Goal: Find specific page/section: Find specific page/section

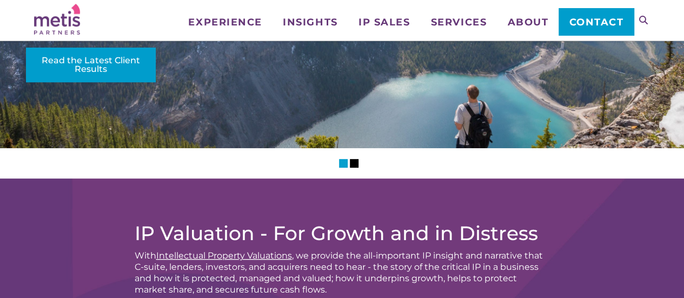
scroll to position [180, 0]
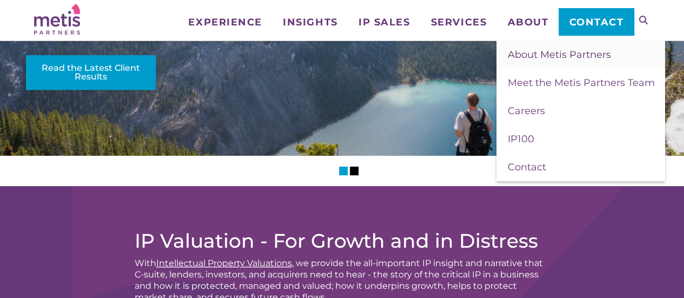
click at [542, 55] on span "About Metis Partners" at bounding box center [558, 55] width 103 height 12
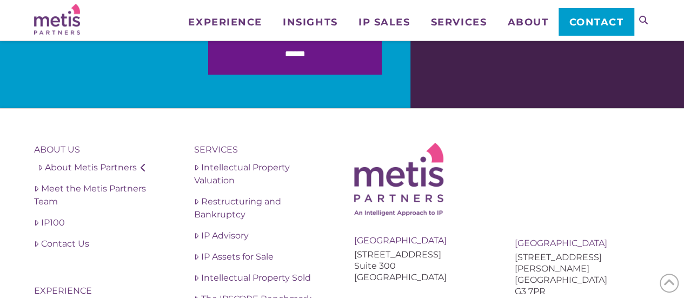
scroll to position [2103, 0]
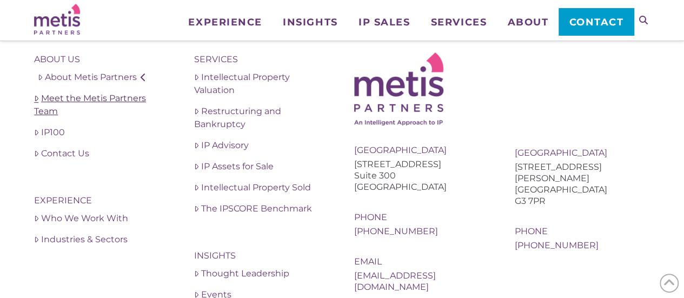
click at [41, 114] on link "Meet the Metis Partners Team" at bounding box center [101, 105] width 135 height 26
